Goal: Task Accomplishment & Management: Use online tool/utility

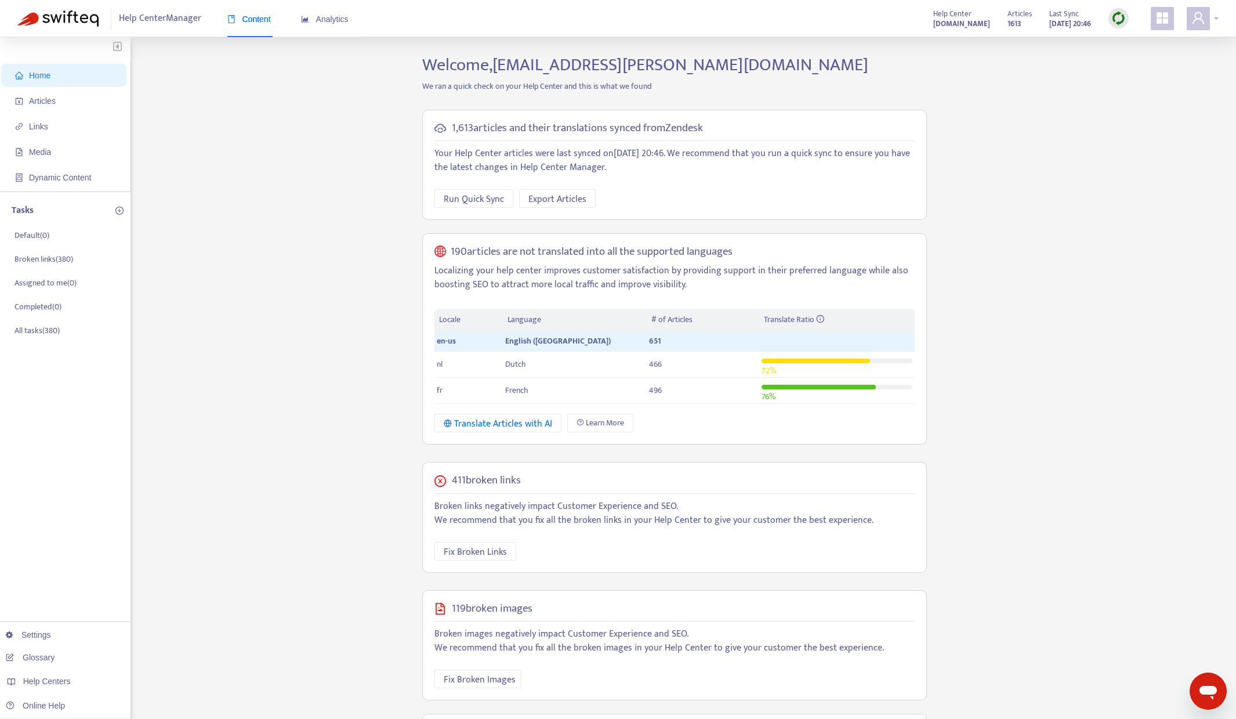
click at [1204, 19] on icon "user" at bounding box center [1198, 18] width 14 height 14
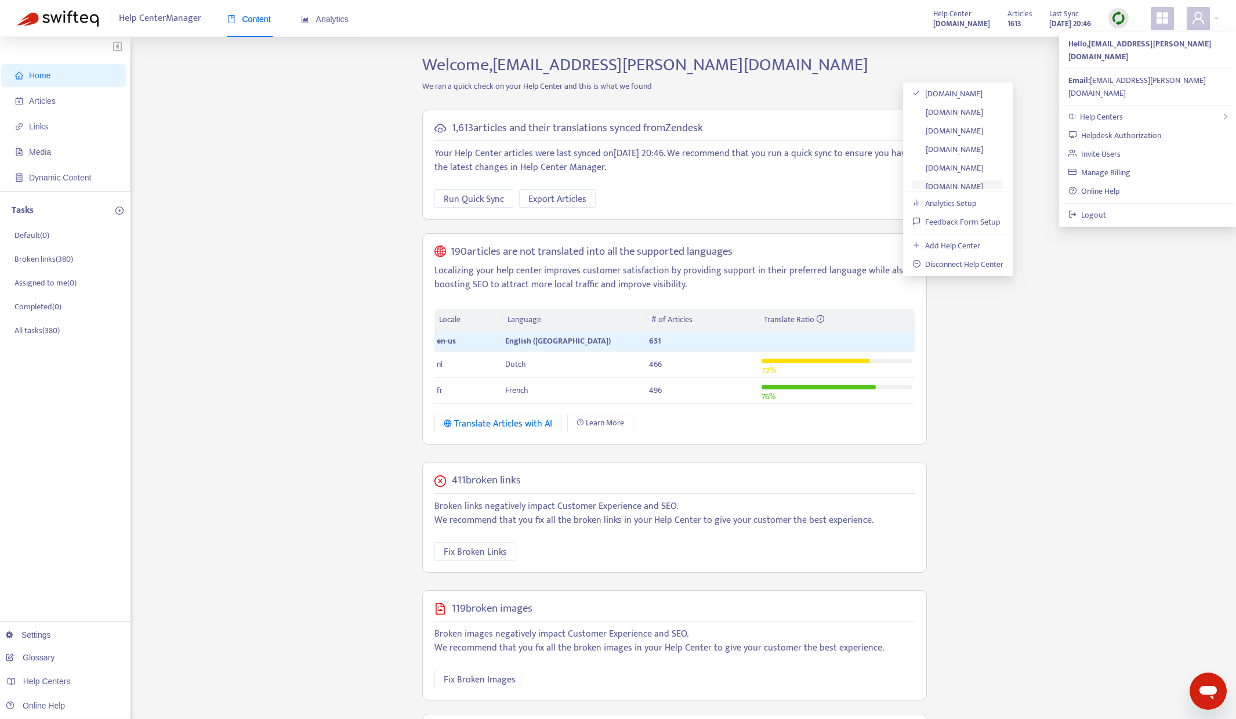
click at [974, 184] on link "[DOMAIN_NAME]" at bounding box center [947, 186] width 71 height 13
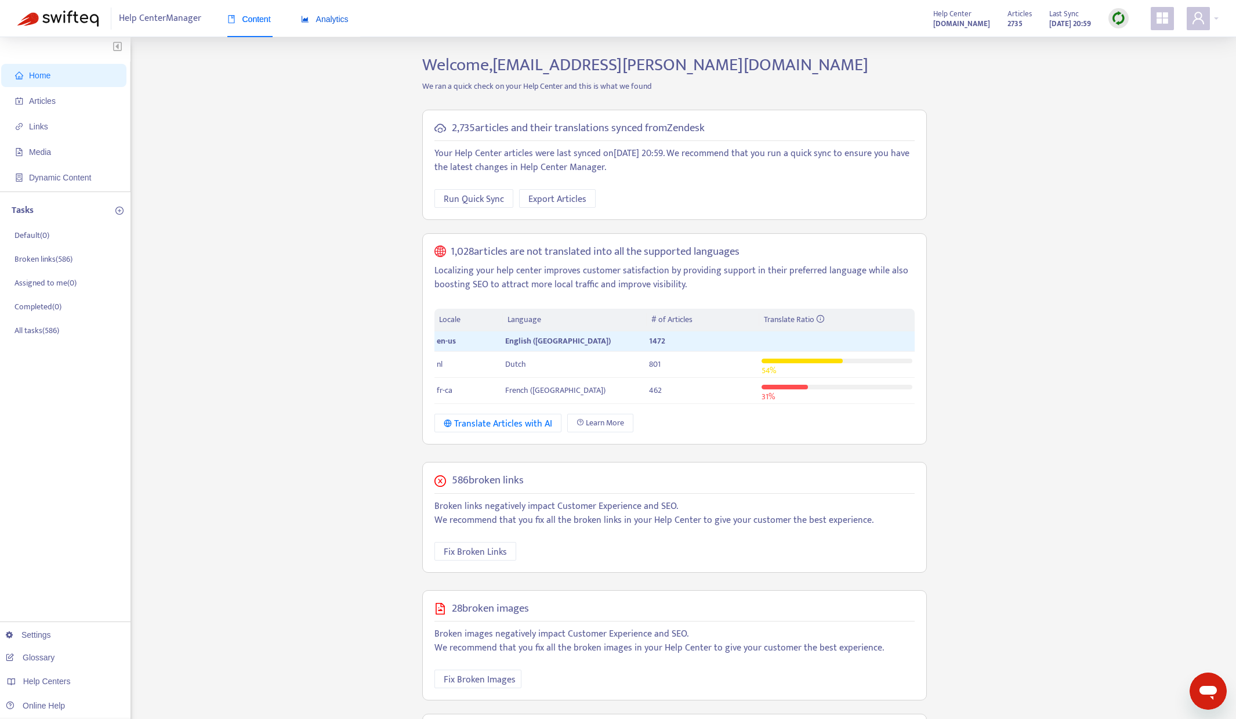
click at [321, 21] on span "Analytics" at bounding box center [325, 19] width 48 height 9
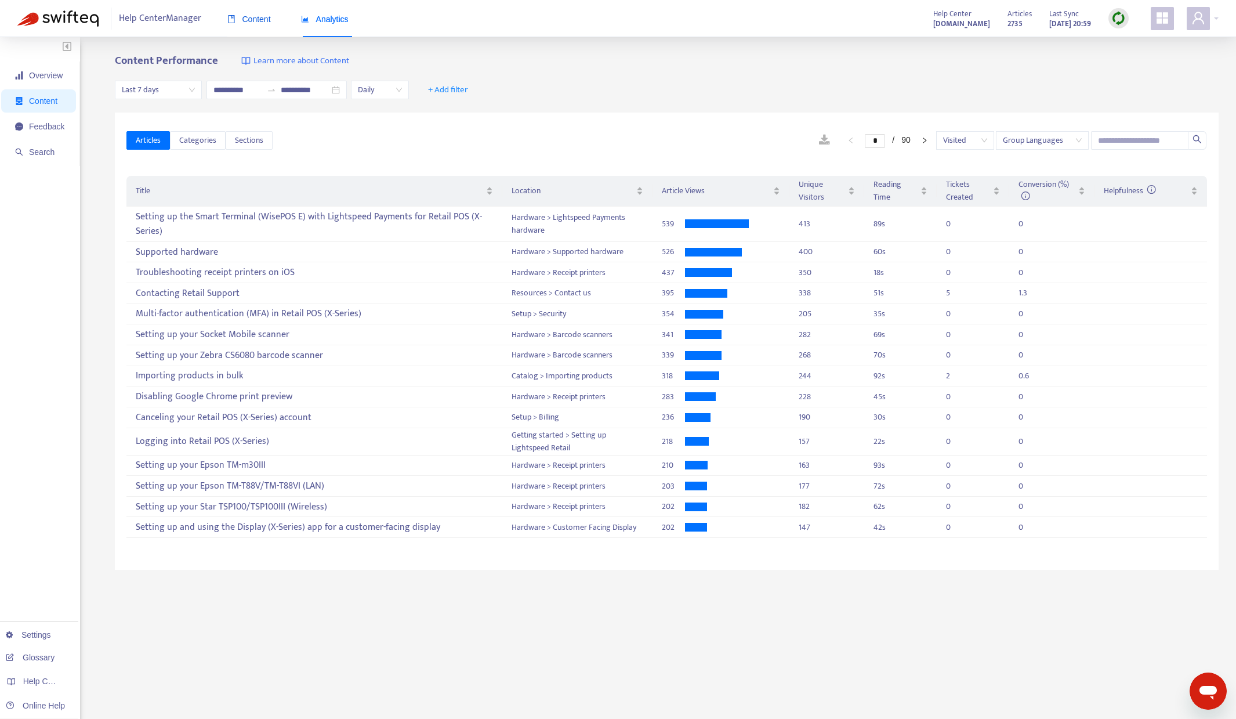
click at [255, 18] on span "Content" at bounding box center [249, 19] width 44 height 9
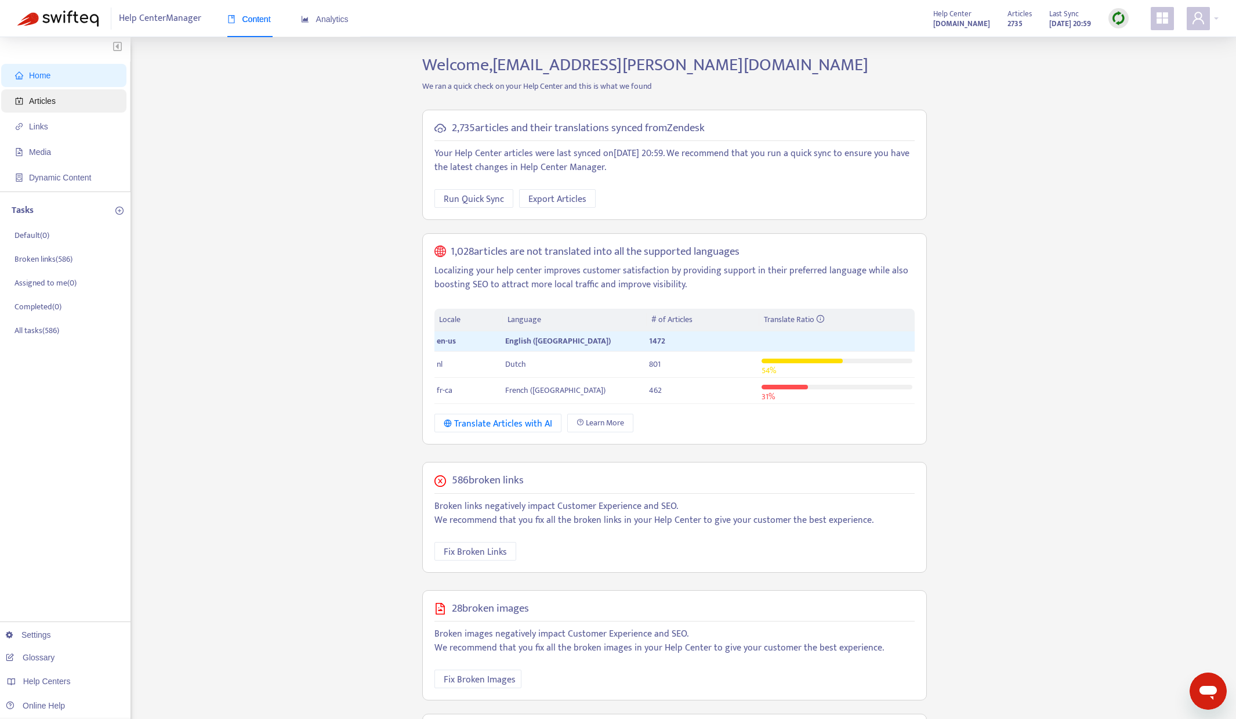
click at [35, 99] on span "Articles" at bounding box center [42, 100] width 27 height 9
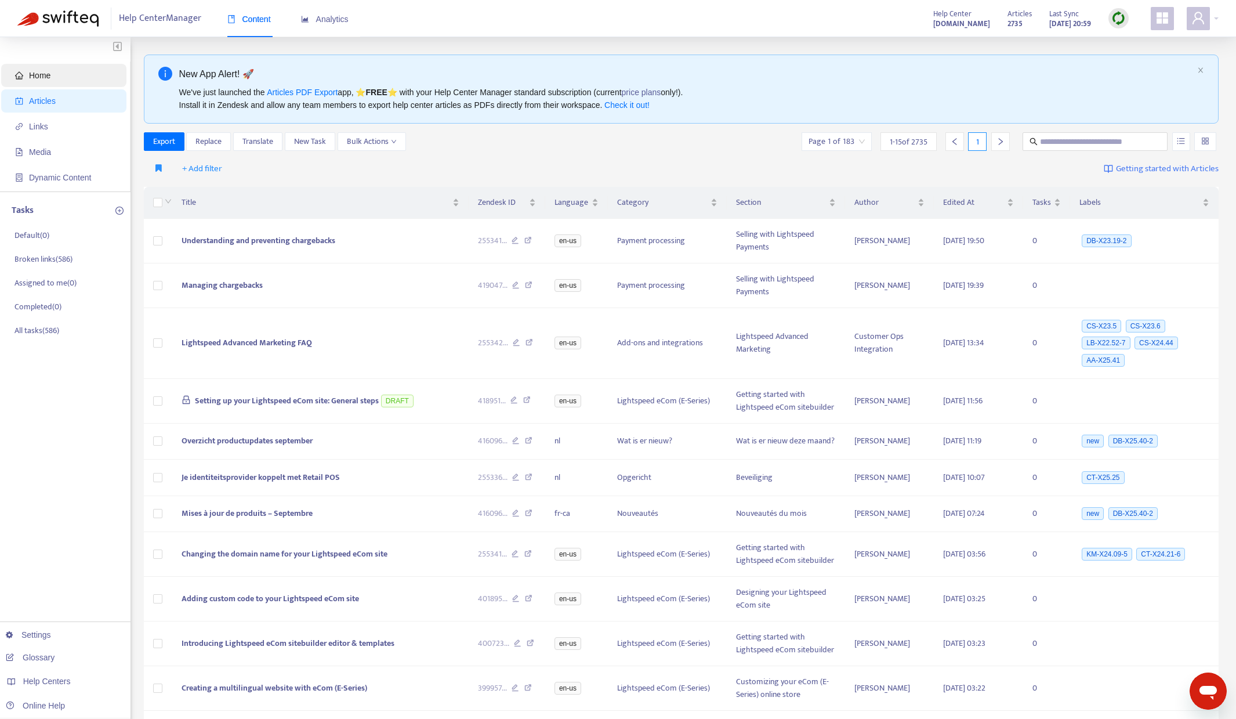
click at [46, 72] on span "Home" at bounding box center [39, 75] width 21 height 9
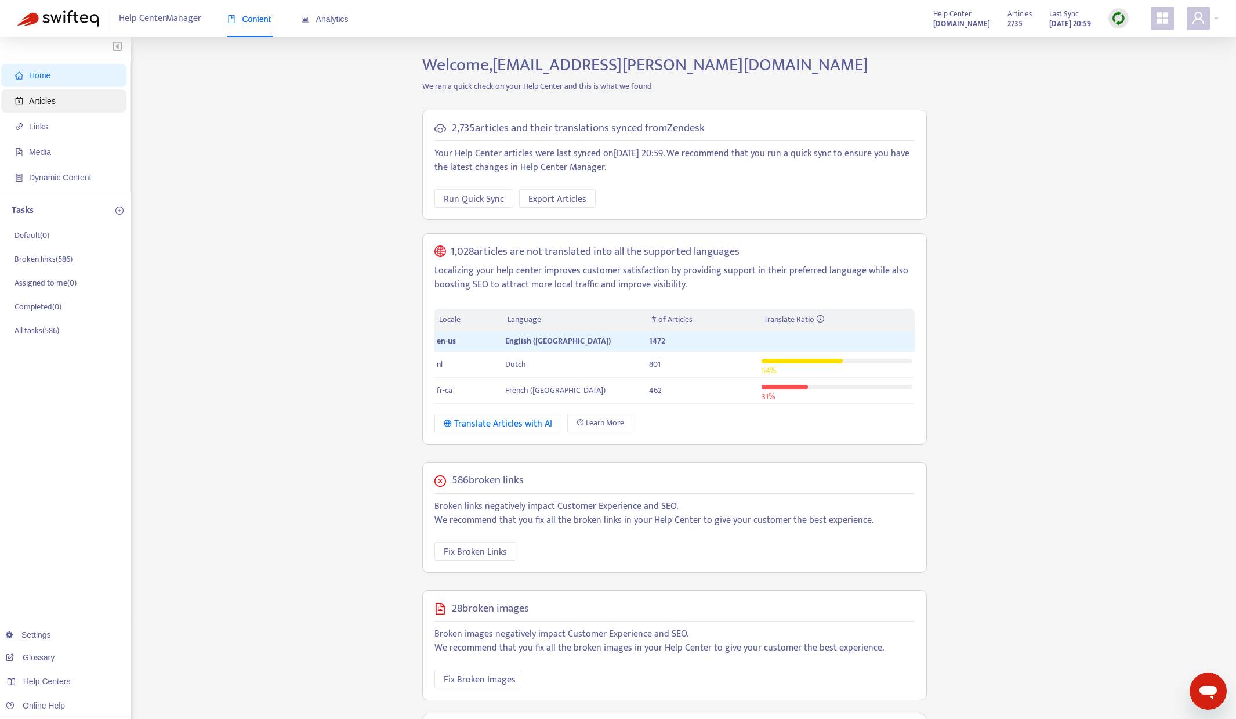
click at [51, 103] on span "Articles" at bounding box center [42, 100] width 27 height 9
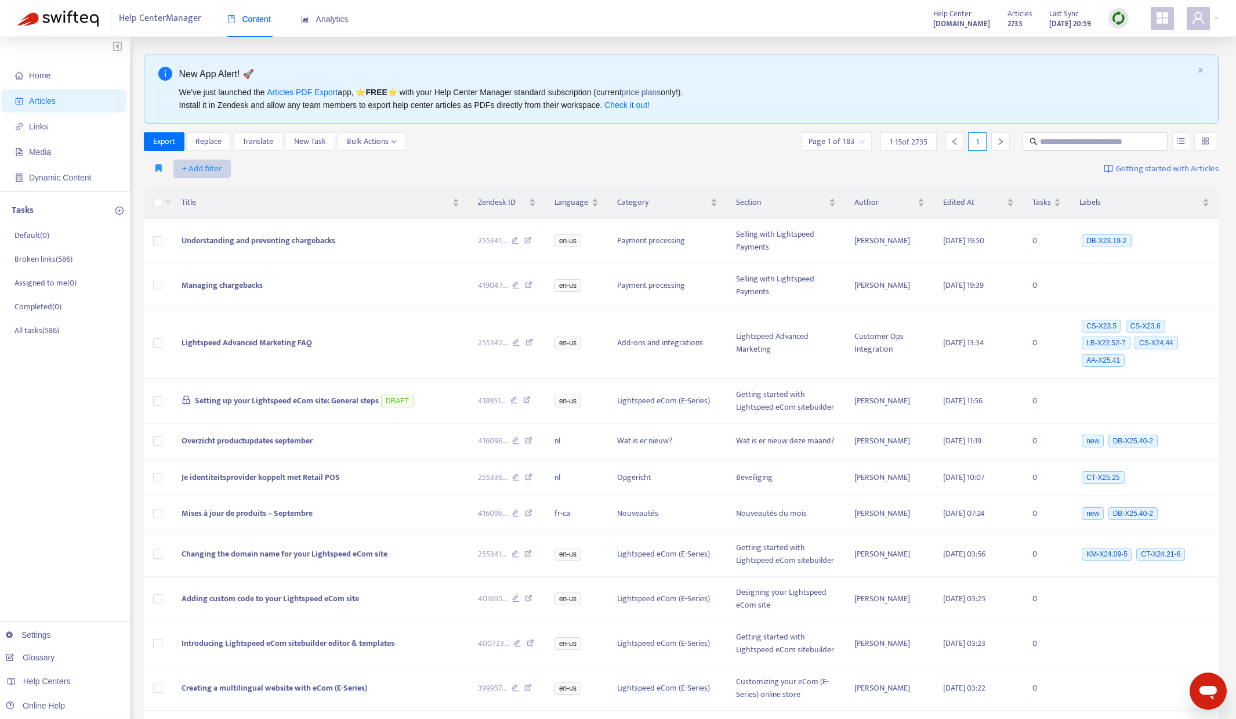
click at [181, 171] on button "+ Add filter" at bounding box center [201, 169] width 57 height 19
click at [203, 189] on span "Language" at bounding box center [218, 192] width 73 height 13
click at [246, 169] on div "Language: All" at bounding box center [214, 168] width 86 height 17
click at [245, 168] on div "Language: All" at bounding box center [214, 168] width 86 height 17
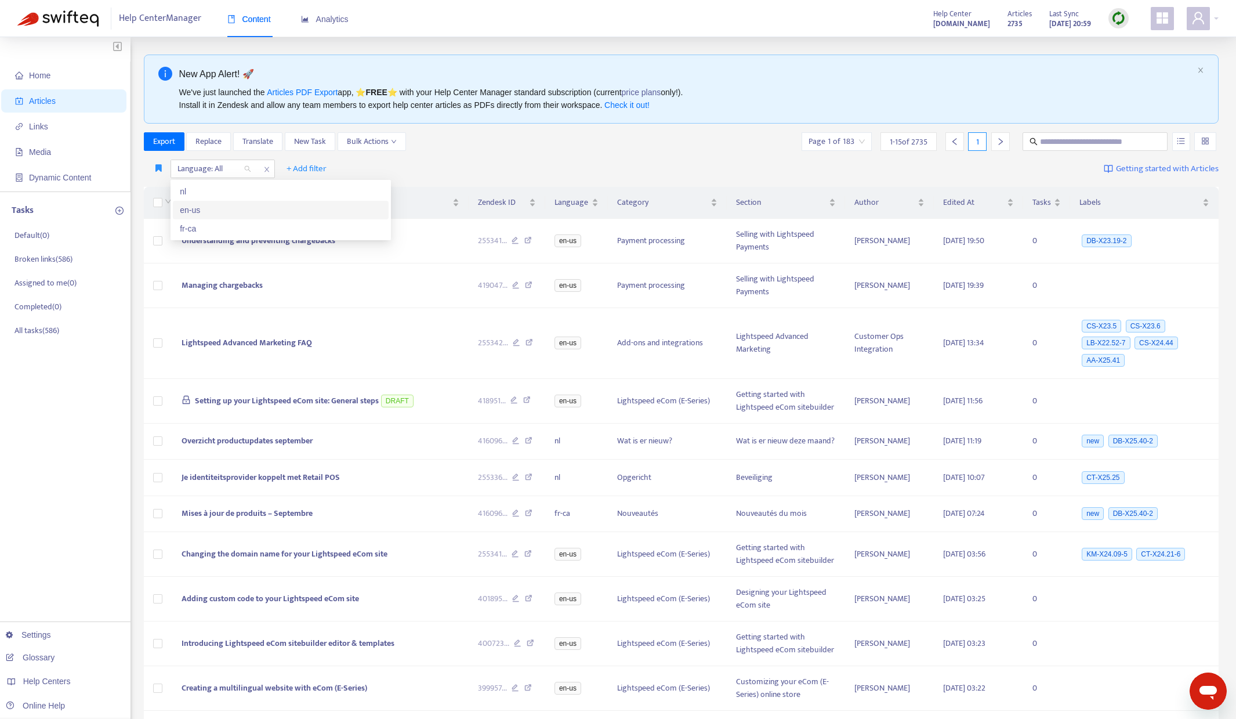
click at [206, 211] on div "en-us" at bounding box center [281, 210] width 202 height 13
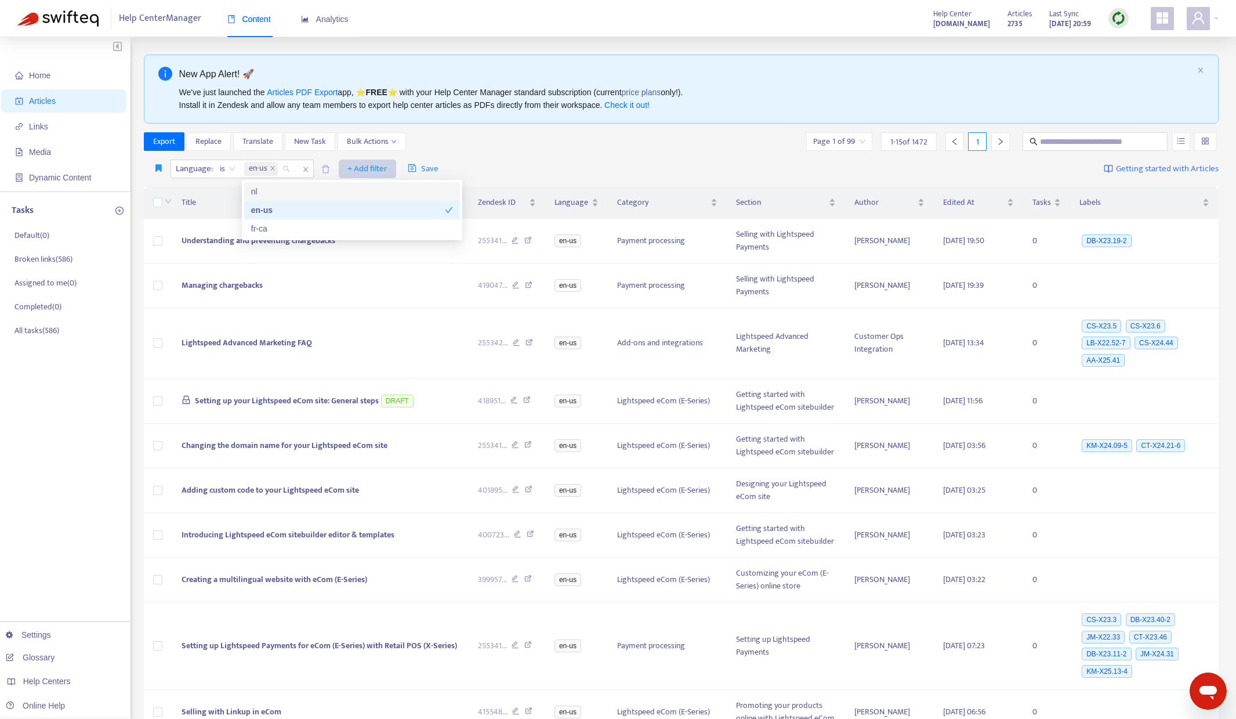
click at [372, 168] on span "+ Add filter" at bounding box center [367, 169] width 40 height 14
click at [395, 285] on span "Private" at bounding box center [384, 284] width 73 height 13
click at [358, 168] on input "search" at bounding box center [361, 168] width 74 height 17
click at [345, 231] on div "No" at bounding box center [427, 228] width 202 height 13
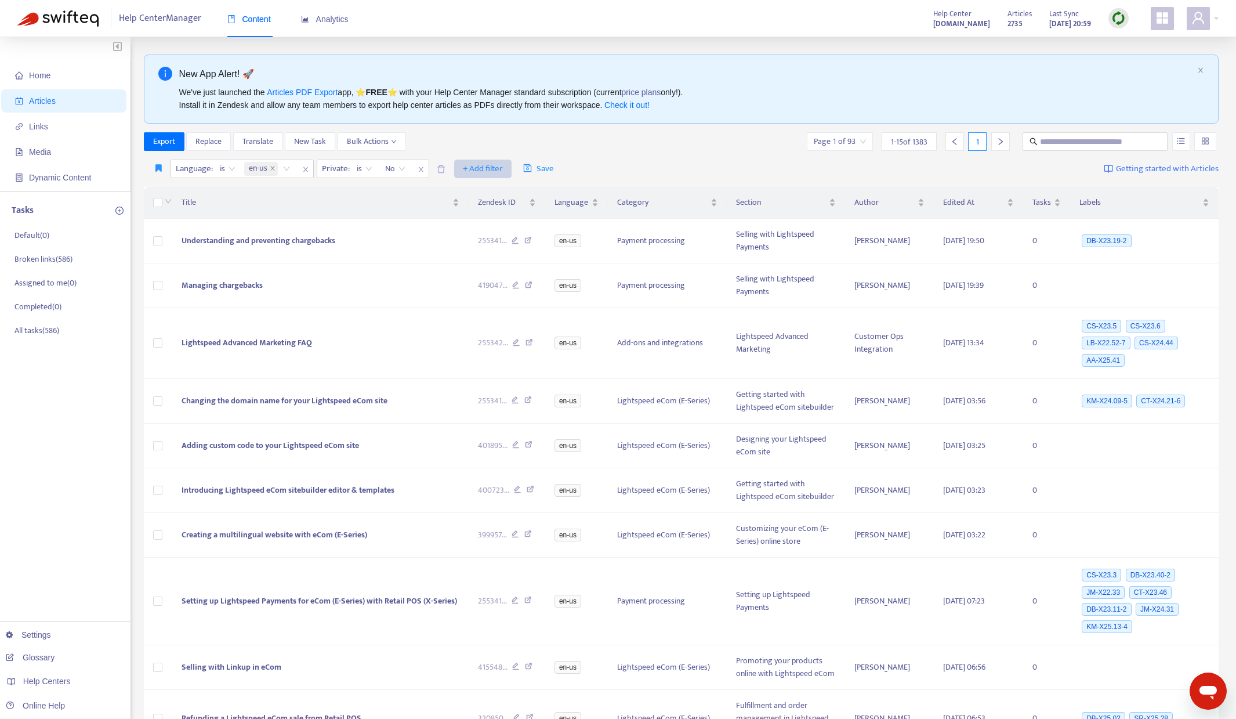
click at [475, 169] on span "+ Add filter" at bounding box center [483, 169] width 40 height 14
click at [482, 287] on span "Draft" at bounding box center [499, 284] width 73 height 13
click at [468, 168] on input "search" at bounding box center [476, 168] width 74 height 17
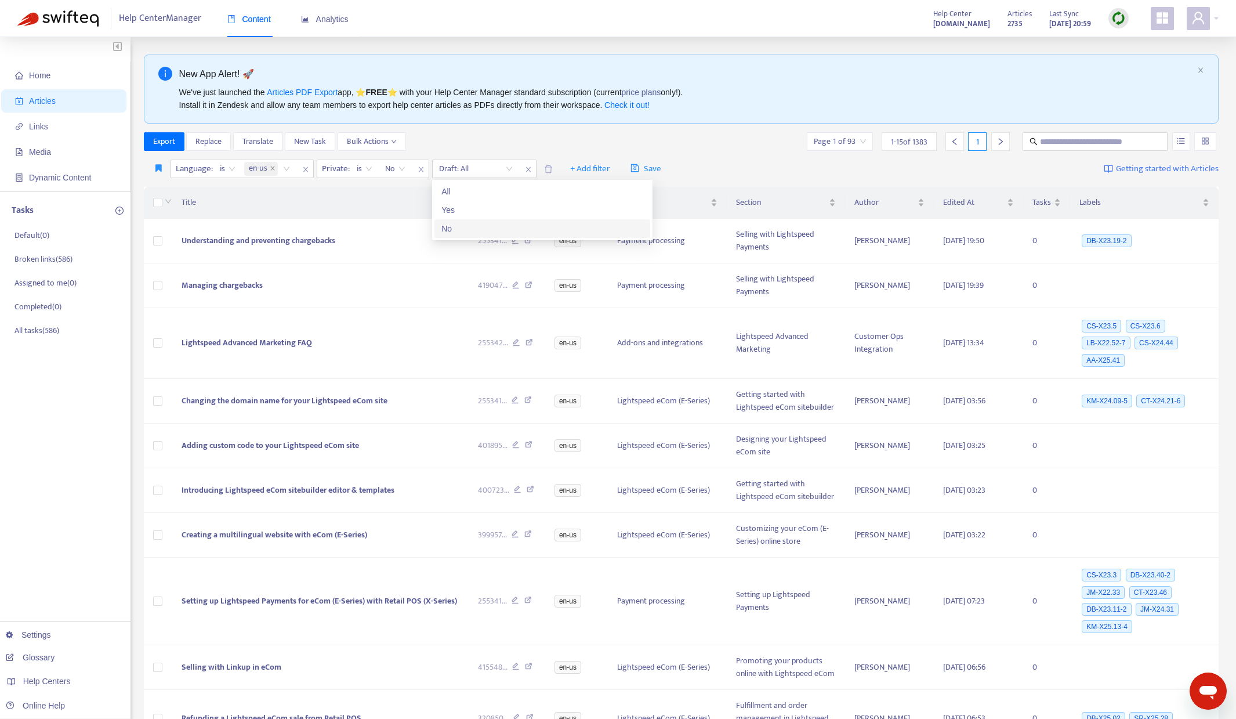
click at [473, 228] on div "No" at bounding box center [542, 228] width 202 height 13
click at [597, 169] on span "+ Add filter" at bounding box center [591, 169] width 40 height 14
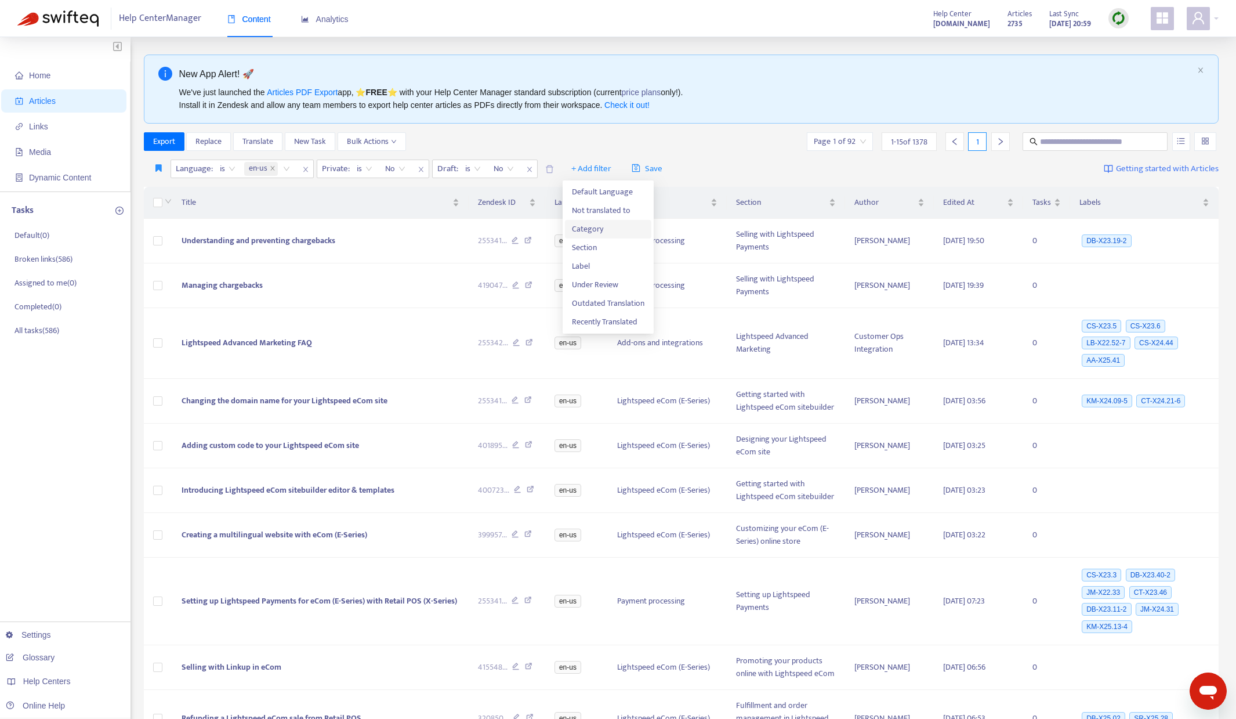
click at [629, 229] on span "Category" at bounding box center [608, 229] width 73 height 13
click at [635, 168] on icon "close" at bounding box center [636, 169] width 7 height 7
click at [582, 171] on span "+ Add filter" at bounding box center [591, 169] width 40 height 14
click at [610, 227] on span "Category" at bounding box center [608, 229] width 73 height 13
click at [617, 168] on div "Category: All" at bounding box center [584, 168] width 86 height 17
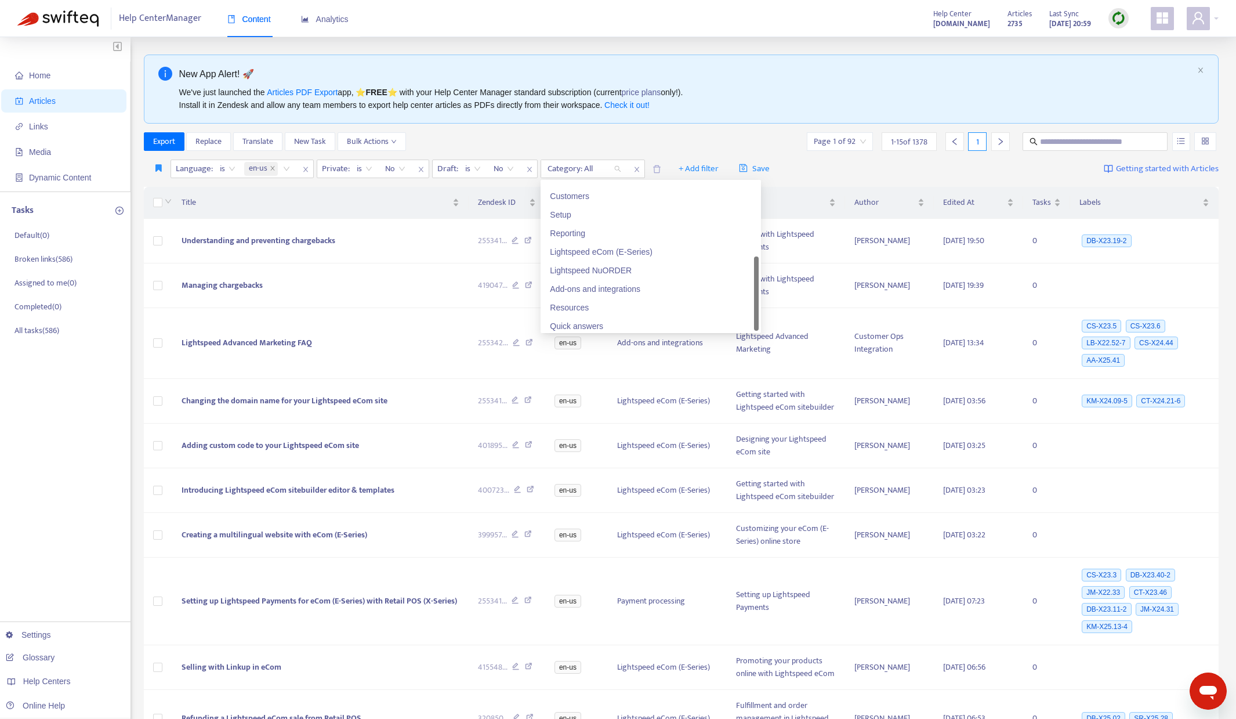
scroll to position [130, 0]
click at [588, 319] on div "Quick answers" at bounding box center [651, 321] width 202 height 13
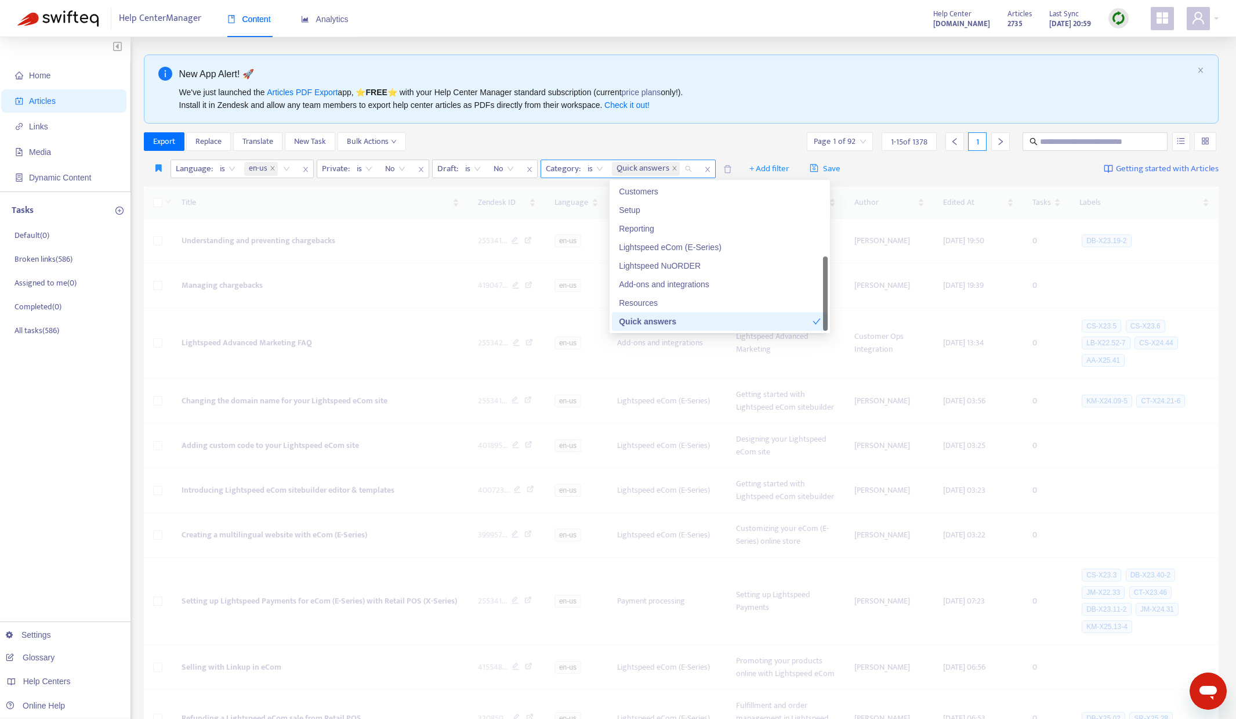
click at [597, 168] on span "is" at bounding box center [596, 168] width 16 height 17
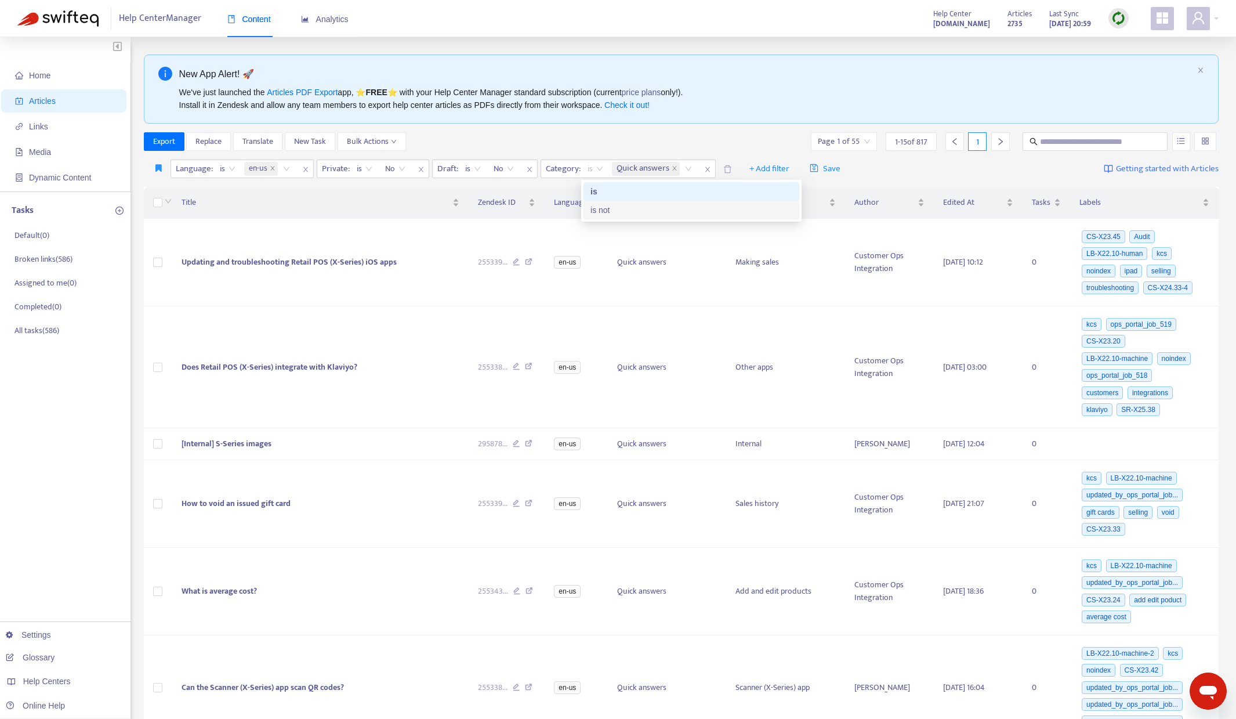
click at [609, 212] on div "is not" at bounding box center [691, 210] width 202 height 13
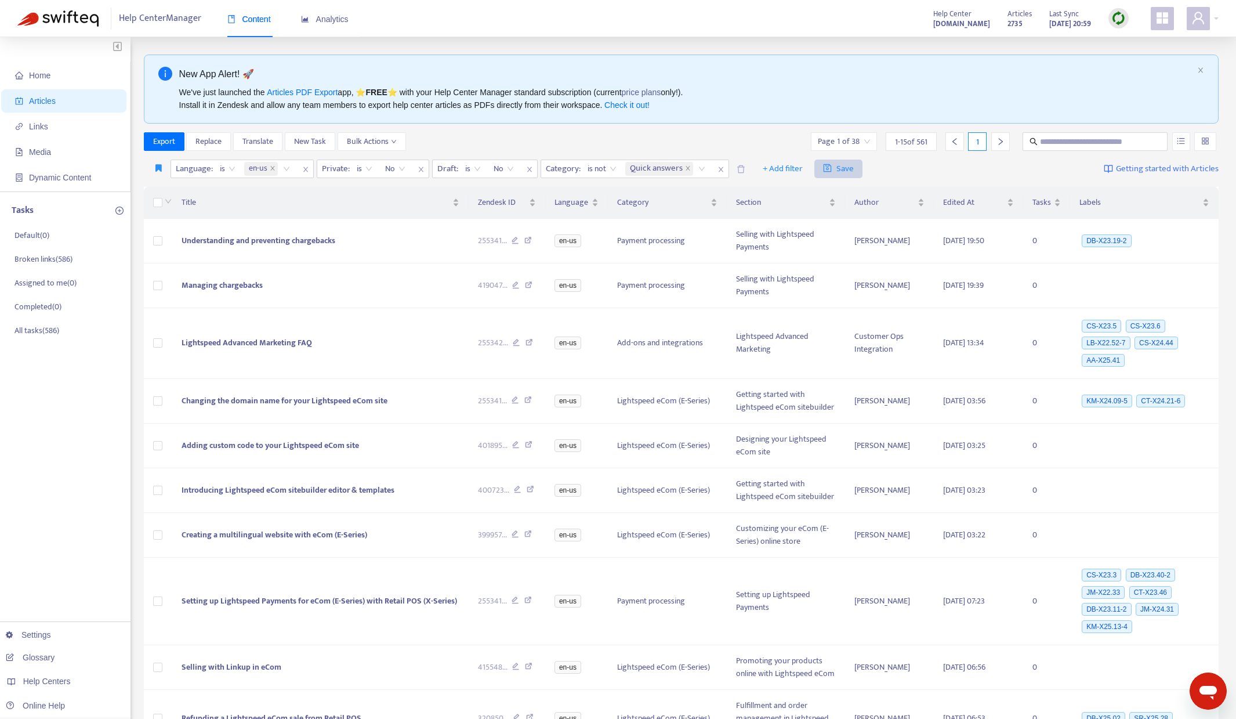
click at [838, 168] on span "Save" at bounding box center [838, 169] width 31 height 14
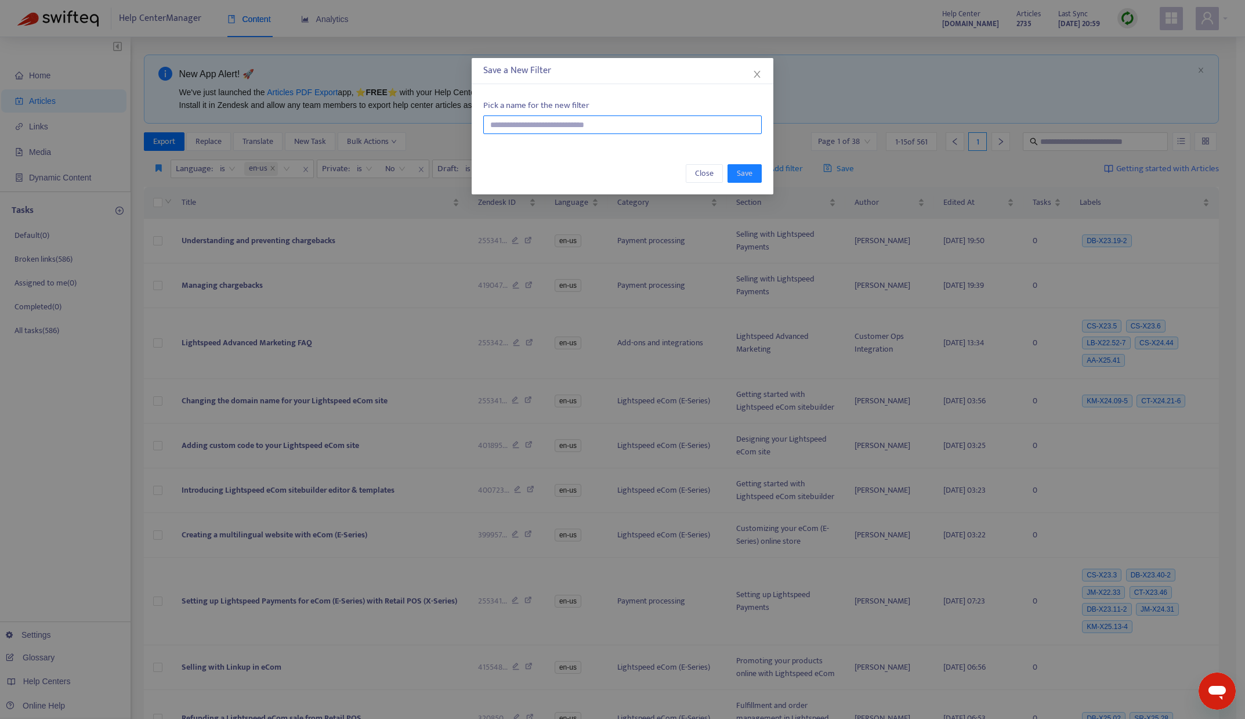
click at [613, 122] on input "text" at bounding box center [622, 124] width 278 height 19
paste input "**********"
click at [491, 124] on input "**********" at bounding box center [622, 124] width 278 height 19
click at [629, 125] on input "**********" at bounding box center [622, 124] width 278 height 19
type input "**********"
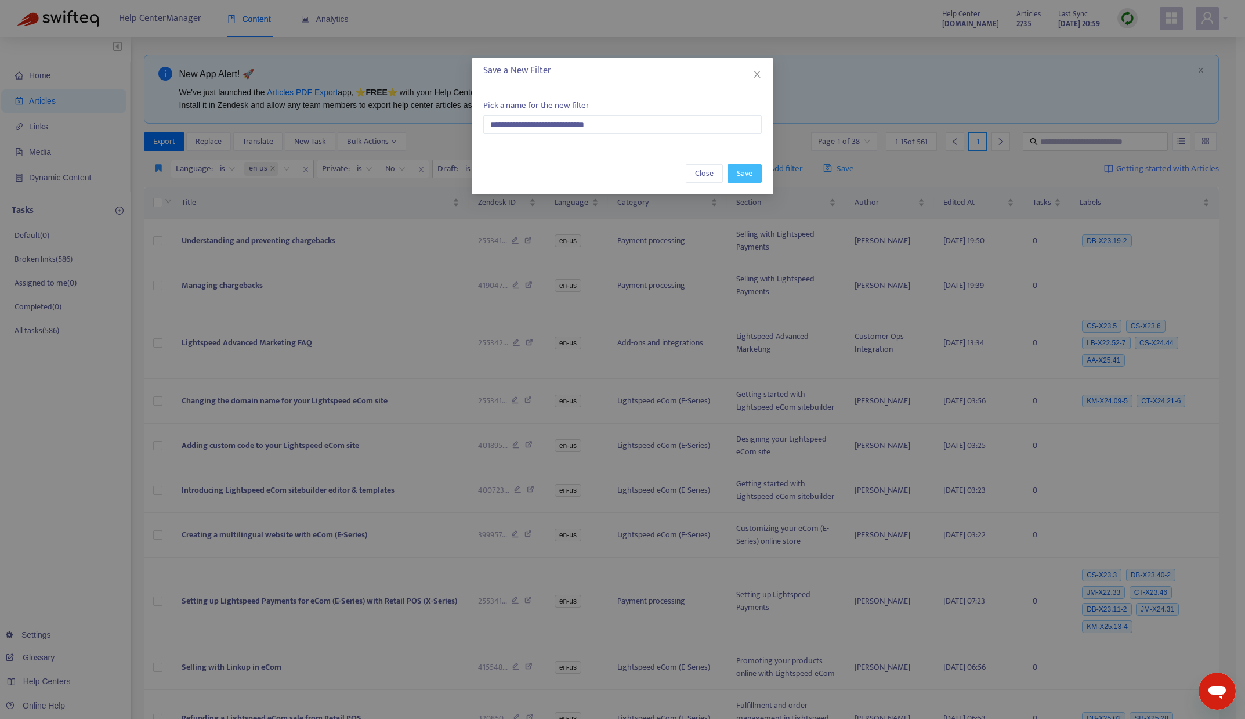
click at [748, 177] on span "Save" at bounding box center [745, 173] width 16 height 13
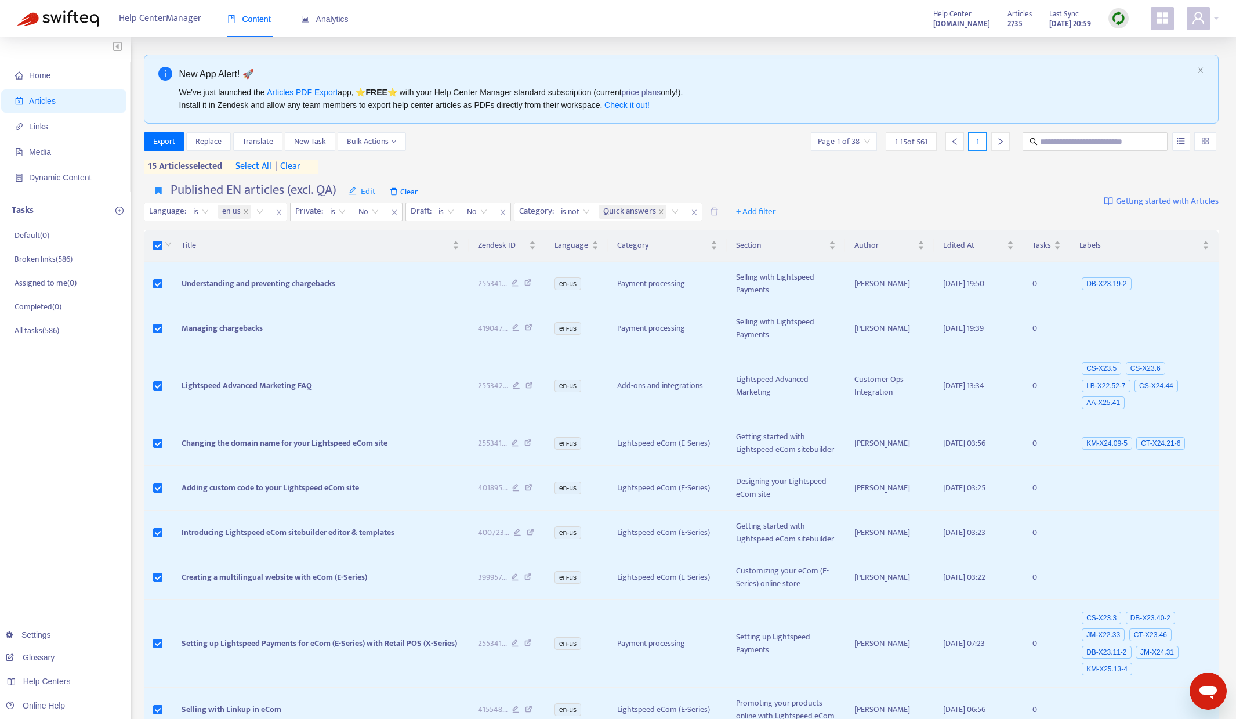
click at [245, 171] on span "select all" at bounding box center [253, 167] width 36 height 14
click at [165, 147] on span "Export" at bounding box center [164, 141] width 22 height 13
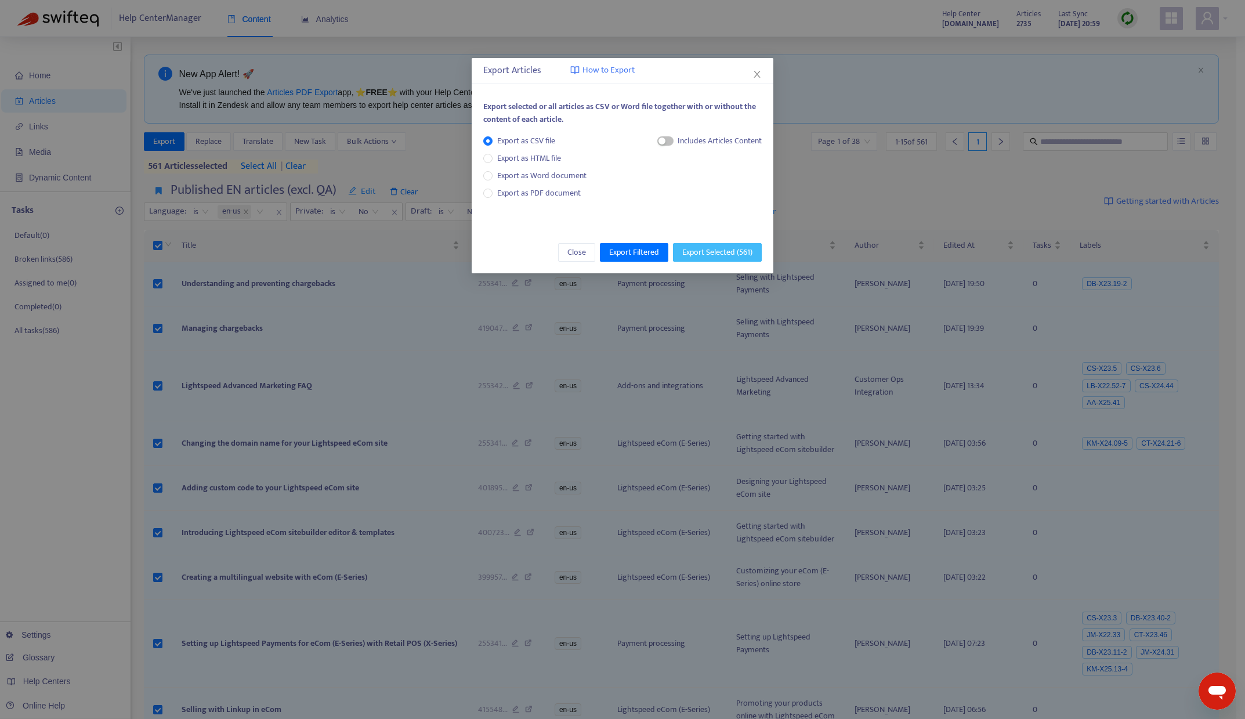
click at [723, 248] on span "Export Selected ( 561 )" at bounding box center [717, 252] width 70 height 13
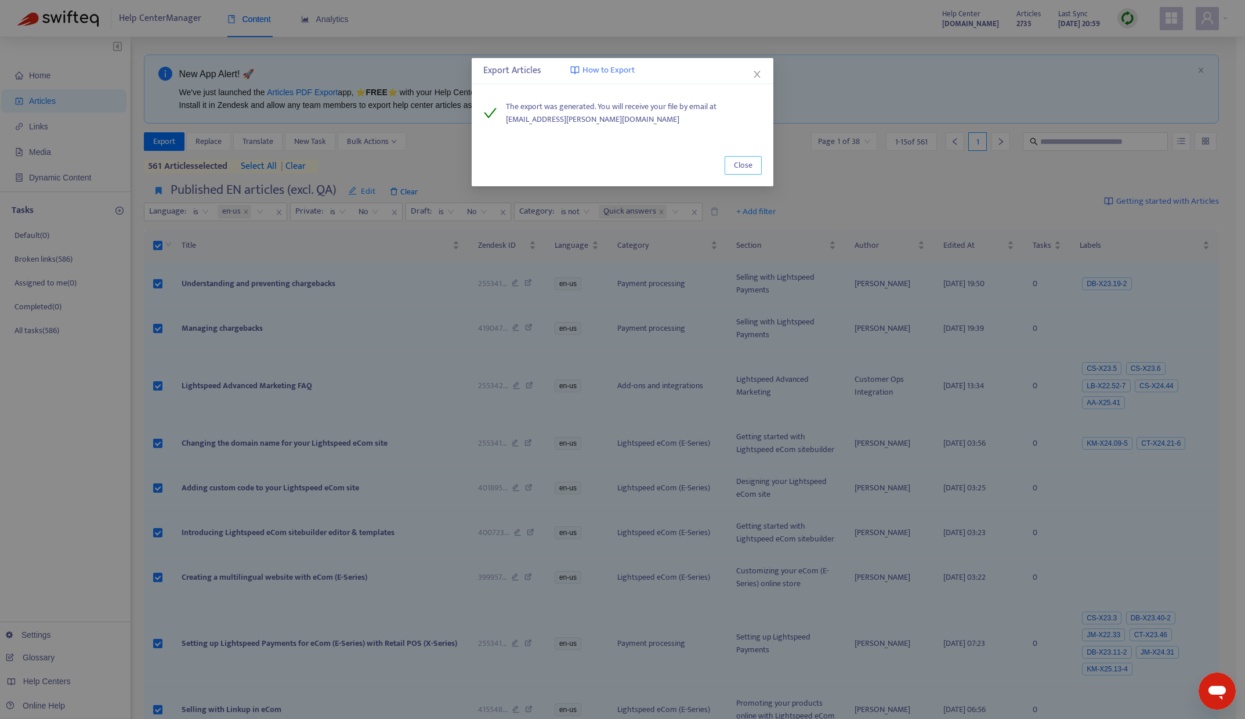
click at [746, 165] on span "Close" at bounding box center [743, 165] width 19 height 13
